Goal: Task Accomplishment & Management: Manage account settings

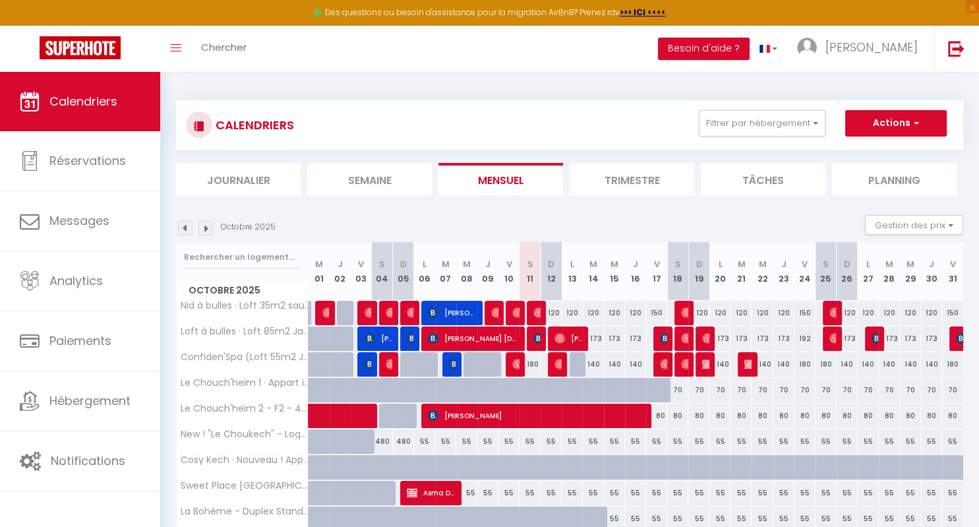
click at [494, 314] on img at bounding box center [496, 312] width 11 height 11
select select "OK"
select select "0"
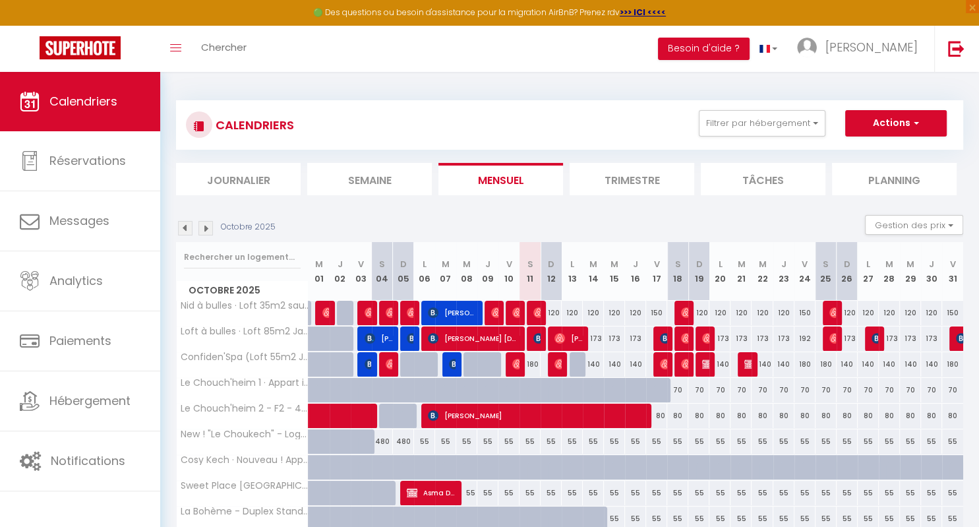
select select "1"
select select
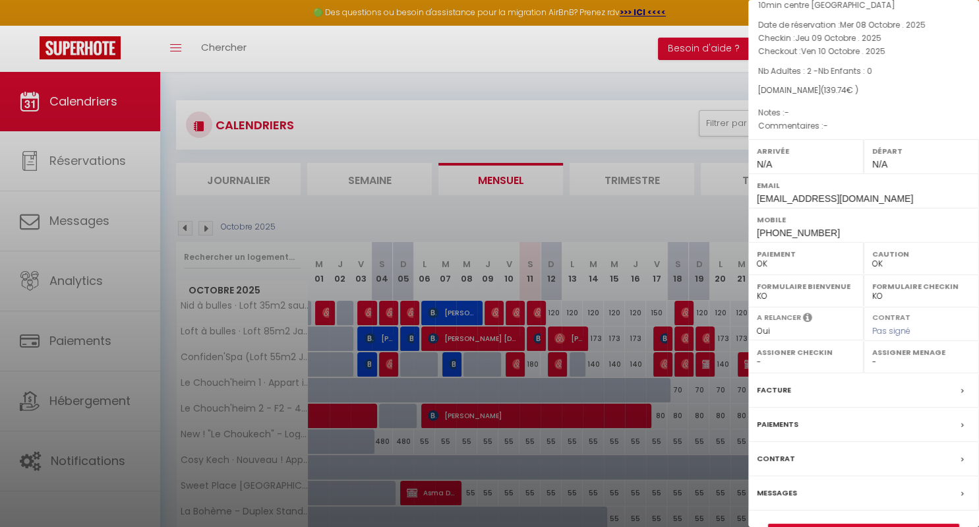
scroll to position [98, 0]
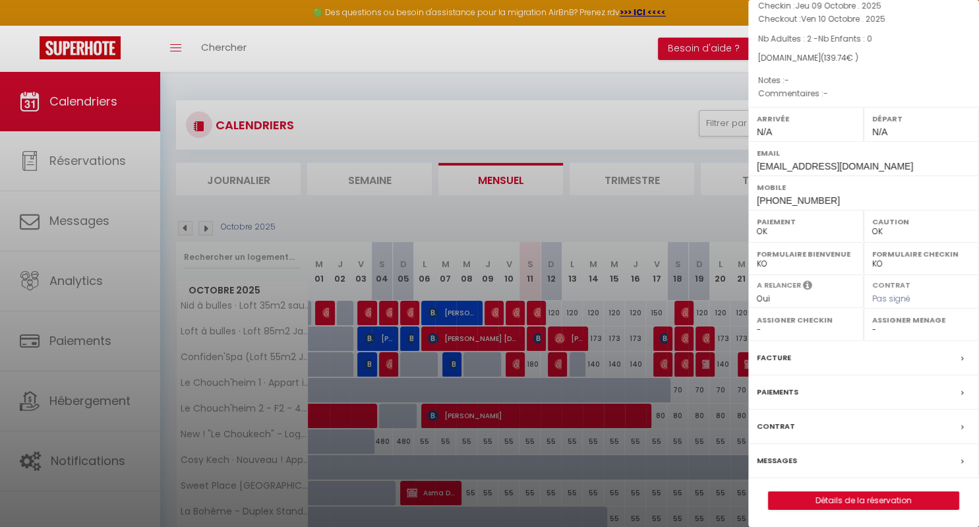
click at [865, 382] on div "Paiements" at bounding box center [863, 392] width 231 height 34
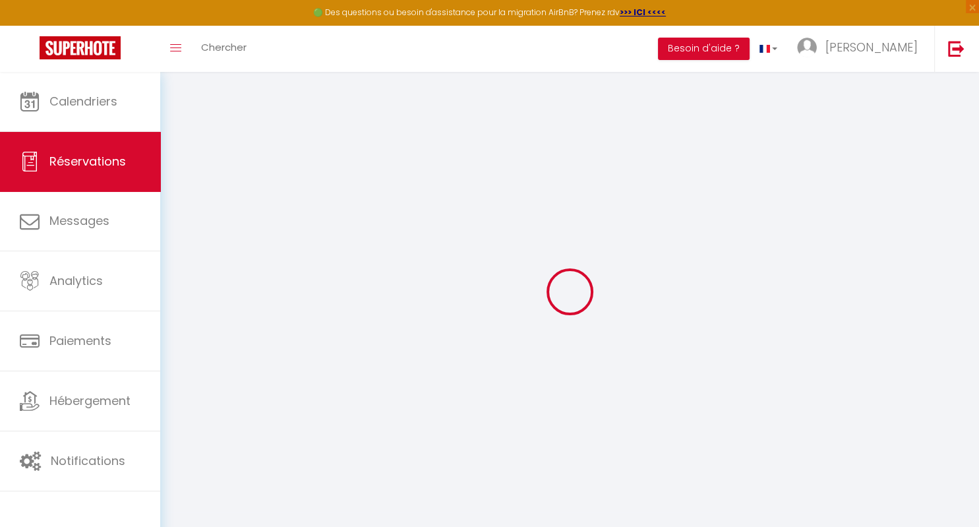
select select
checkbox input "false"
select select
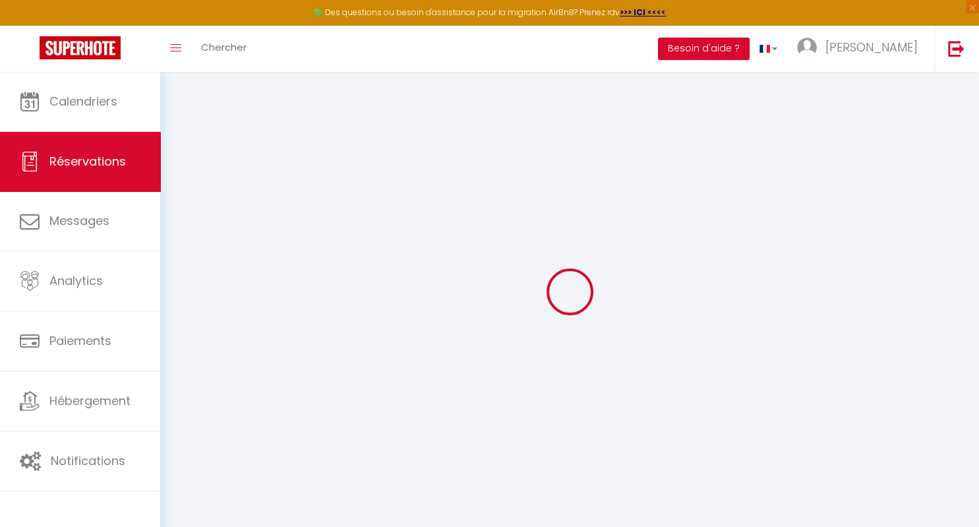
select select
checkbox input "false"
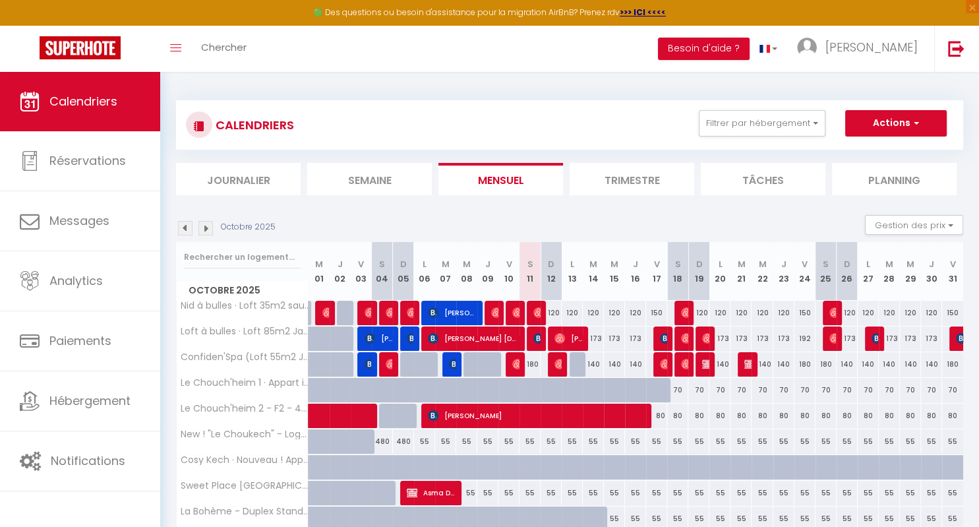
click at [465, 315] on span "[PERSON_NAME]" at bounding box center [452, 312] width 49 height 25
select select "OK"
select select "0"
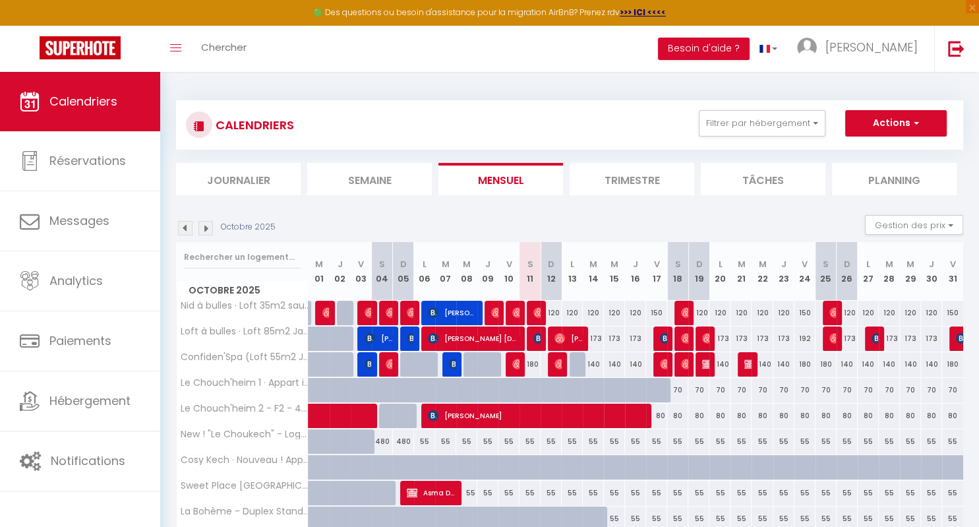
select select "1"
select select
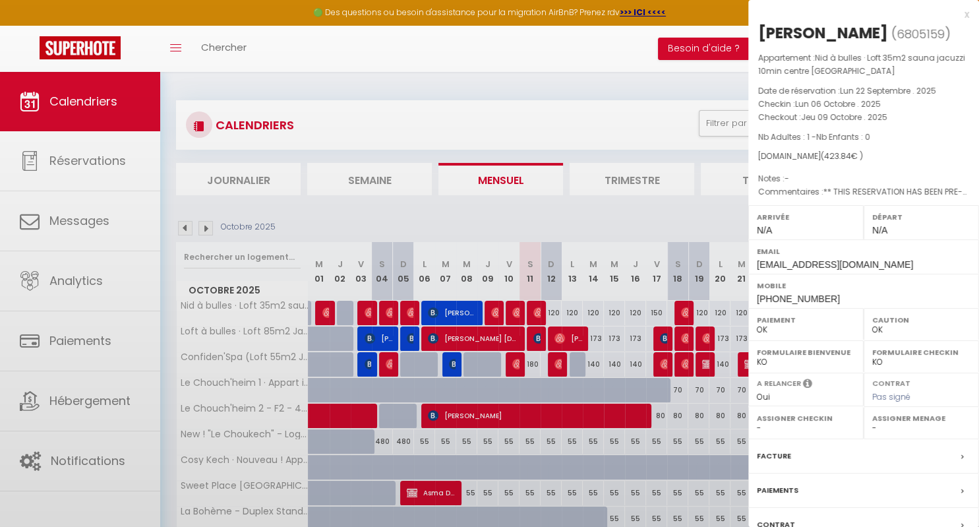
scroll to position [98, 0]
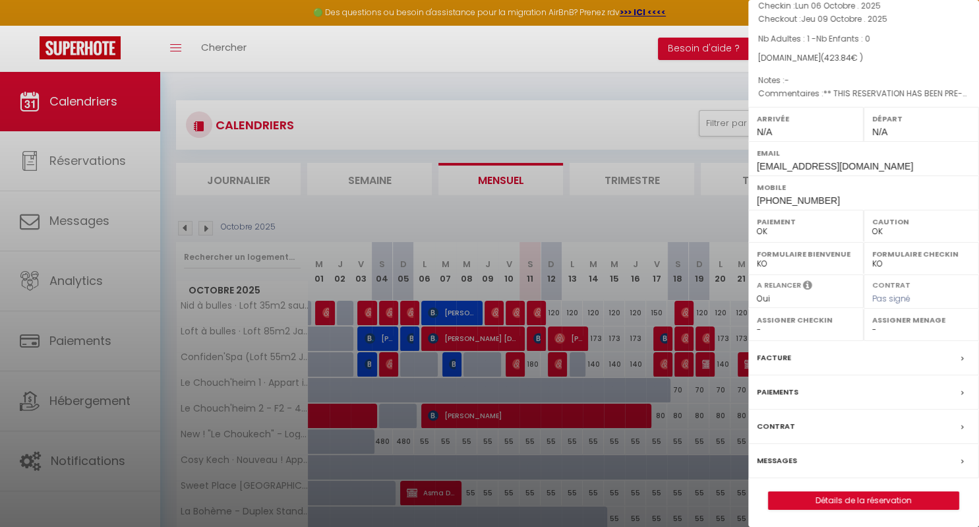
click at [961, 392] on icon at bounding box center [962, 393] width 3 height 8
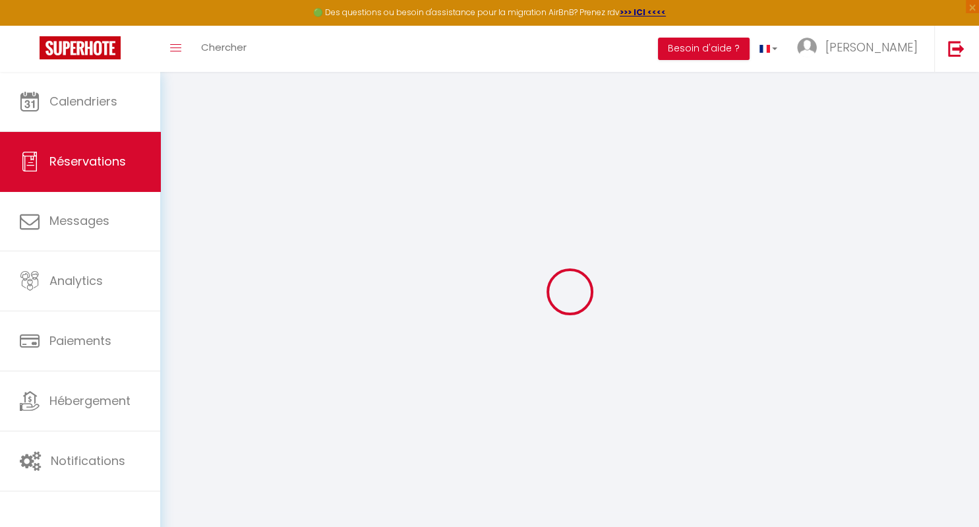
select select
checkbox input "false"
select select
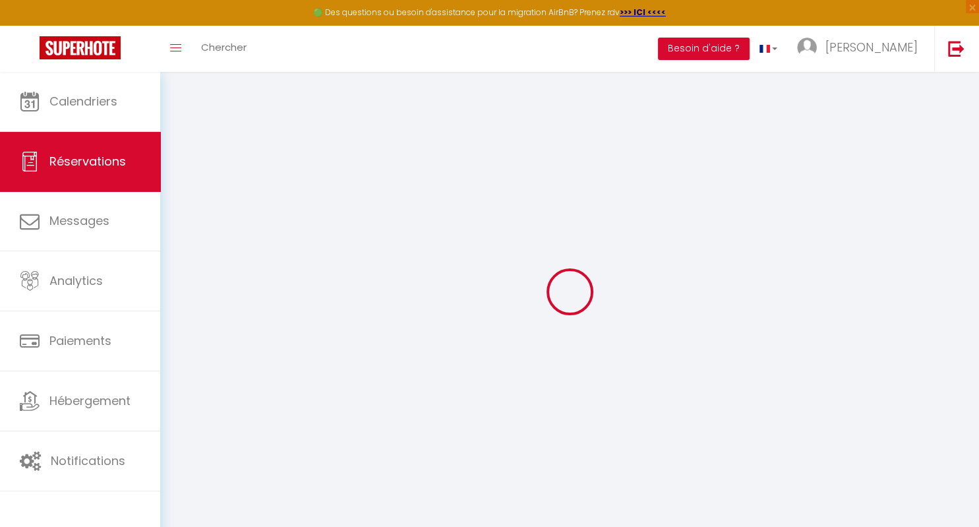
checkbox input "false"
type \?0 "** THIS RESERVATION HAS BEEN PRE-PAID ** BOOKING NOTE : Payment charge is EUR 5…"
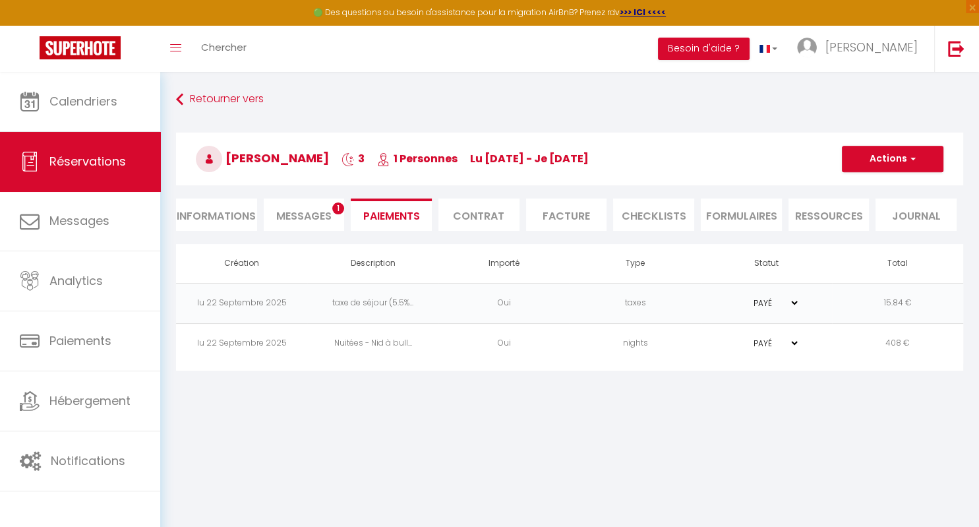
click at [296, 225] on li "Messages 1" at bounding box center [304, 214] width 81 height 32
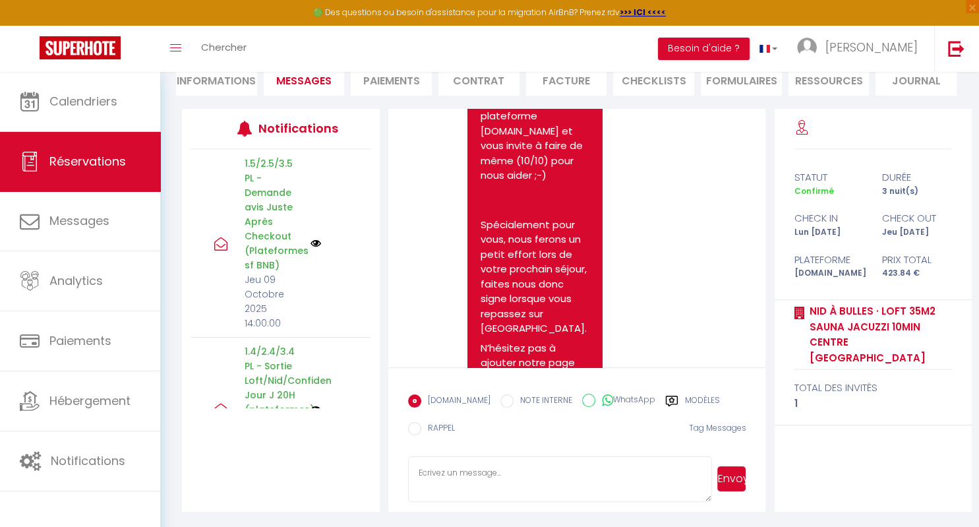
scroll to position [6938, 0]
